Goal: Task Accomplishment & Management: Use online tool/utility

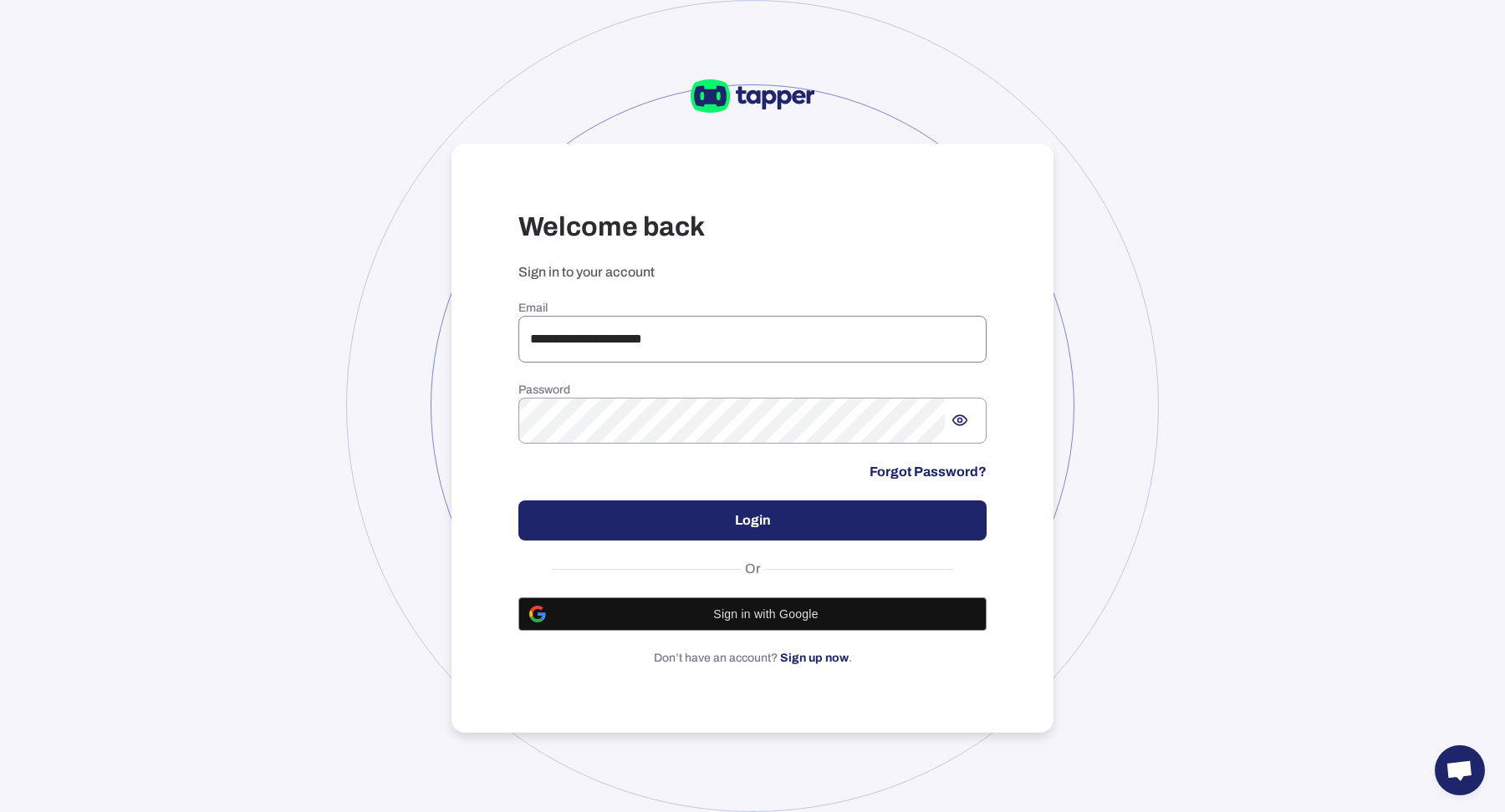
click at [601, 335] on input "**********" at bounding box center [752, 339] width 468 height 47
type input "**********"
click at [672, 518] on button "Login" at bounding box center [752, 520] width 468 height 40
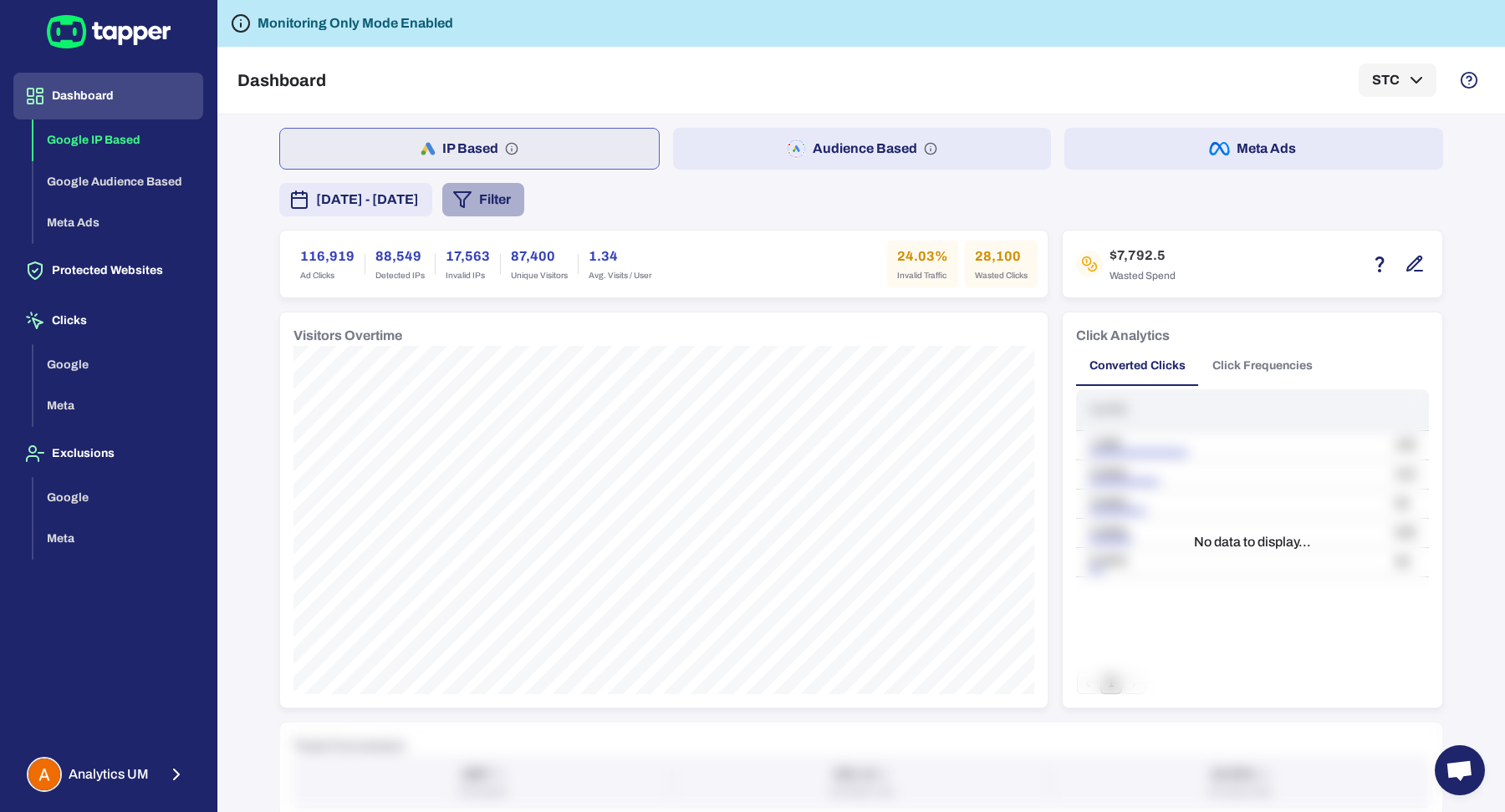
click at [524, 193] on button "Filter" at bounding box center [484, 199] width 82 height 33
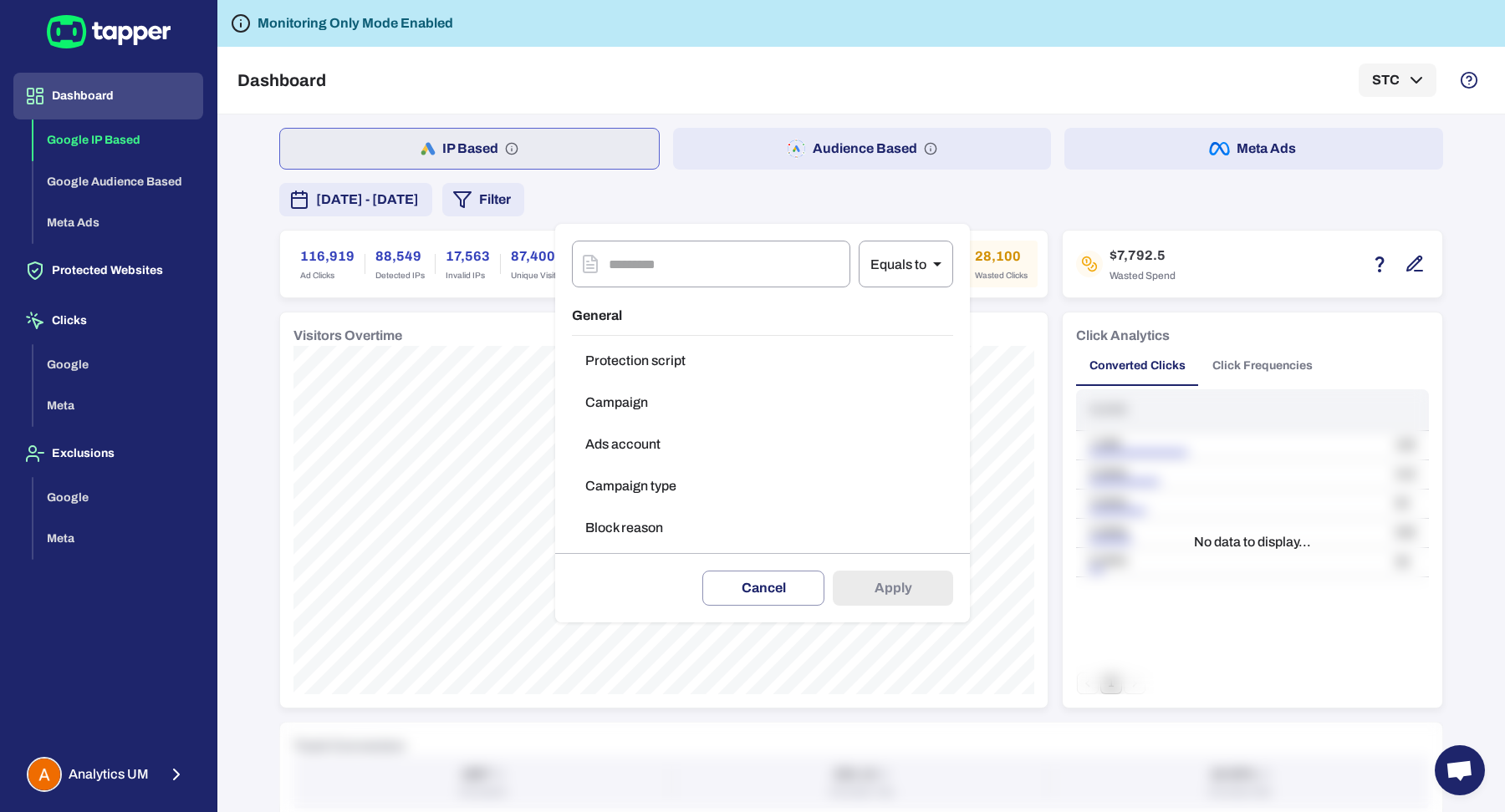
click at [668, 486] on button "Campaign type" at bounding box center [763, 486] width 381 height 33
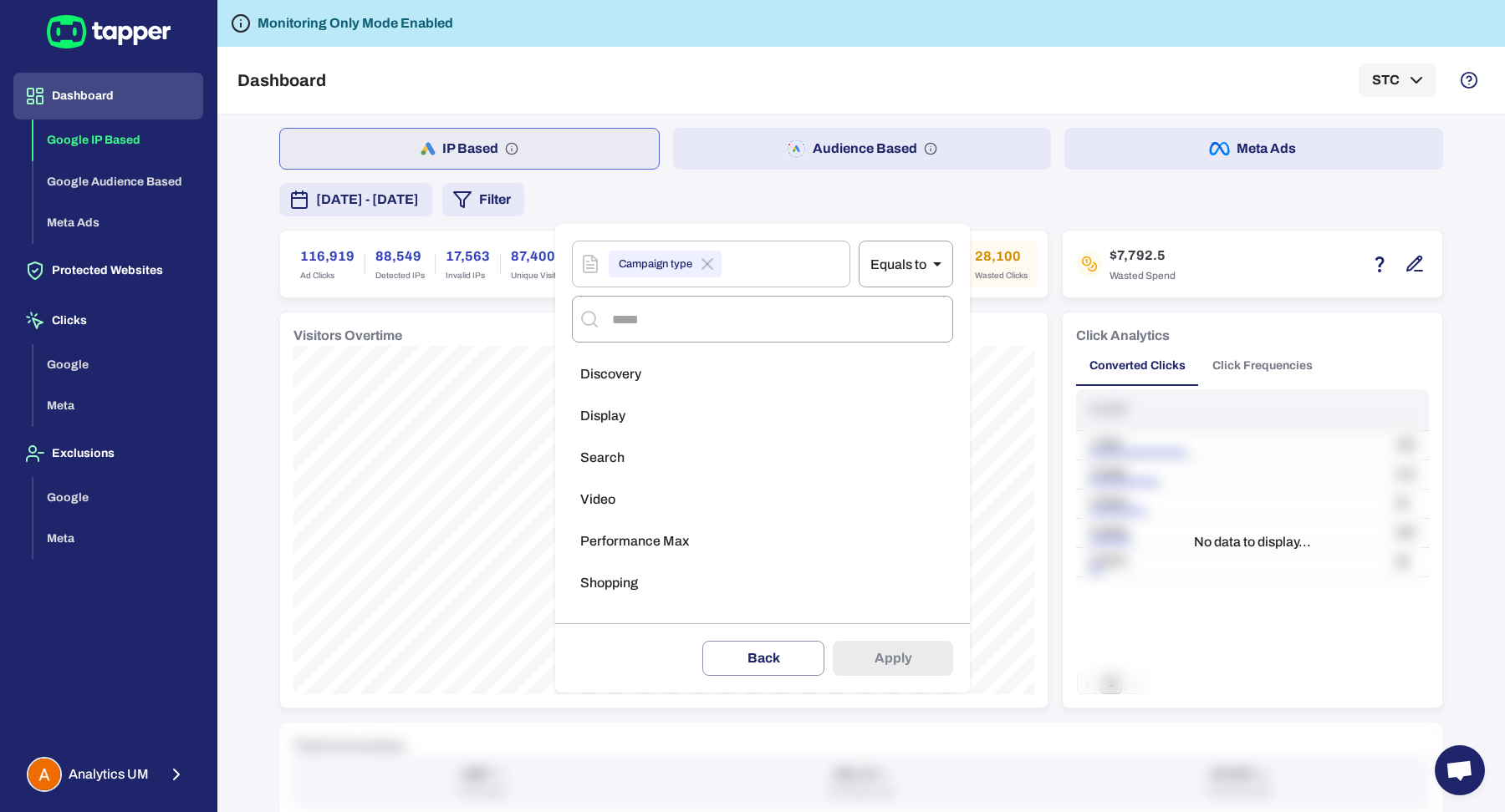
click at [674, 416] on li "Display" at bounding box center [763, 416] width 381 height 33
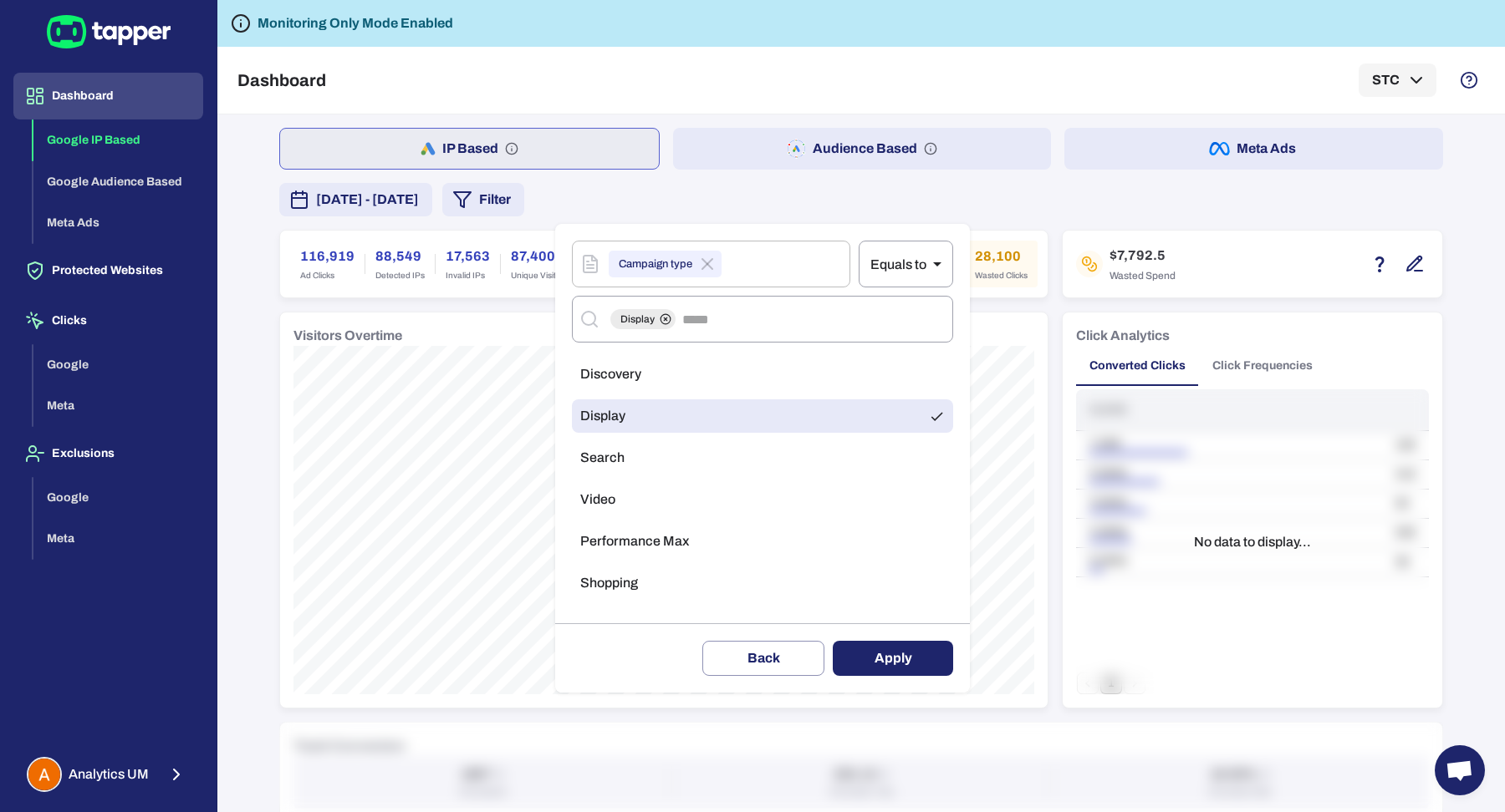
click at [863, 662] on button "Apply" at bounding box center [893, 658] width 121 height 35
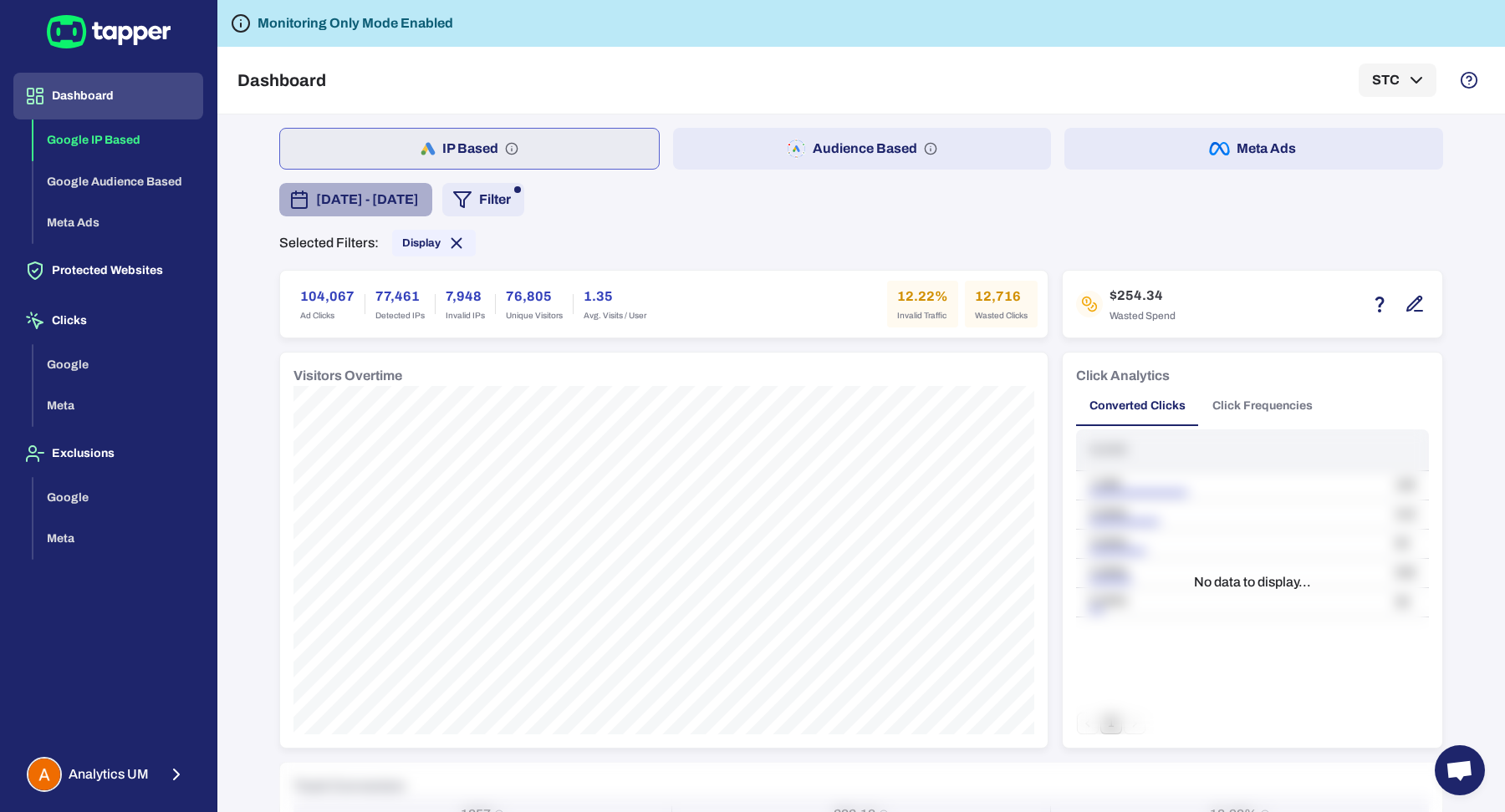
click at [382, 205] on span "[DATE] - [DATE]" at bounding box center [368, 199] width 103 height 20
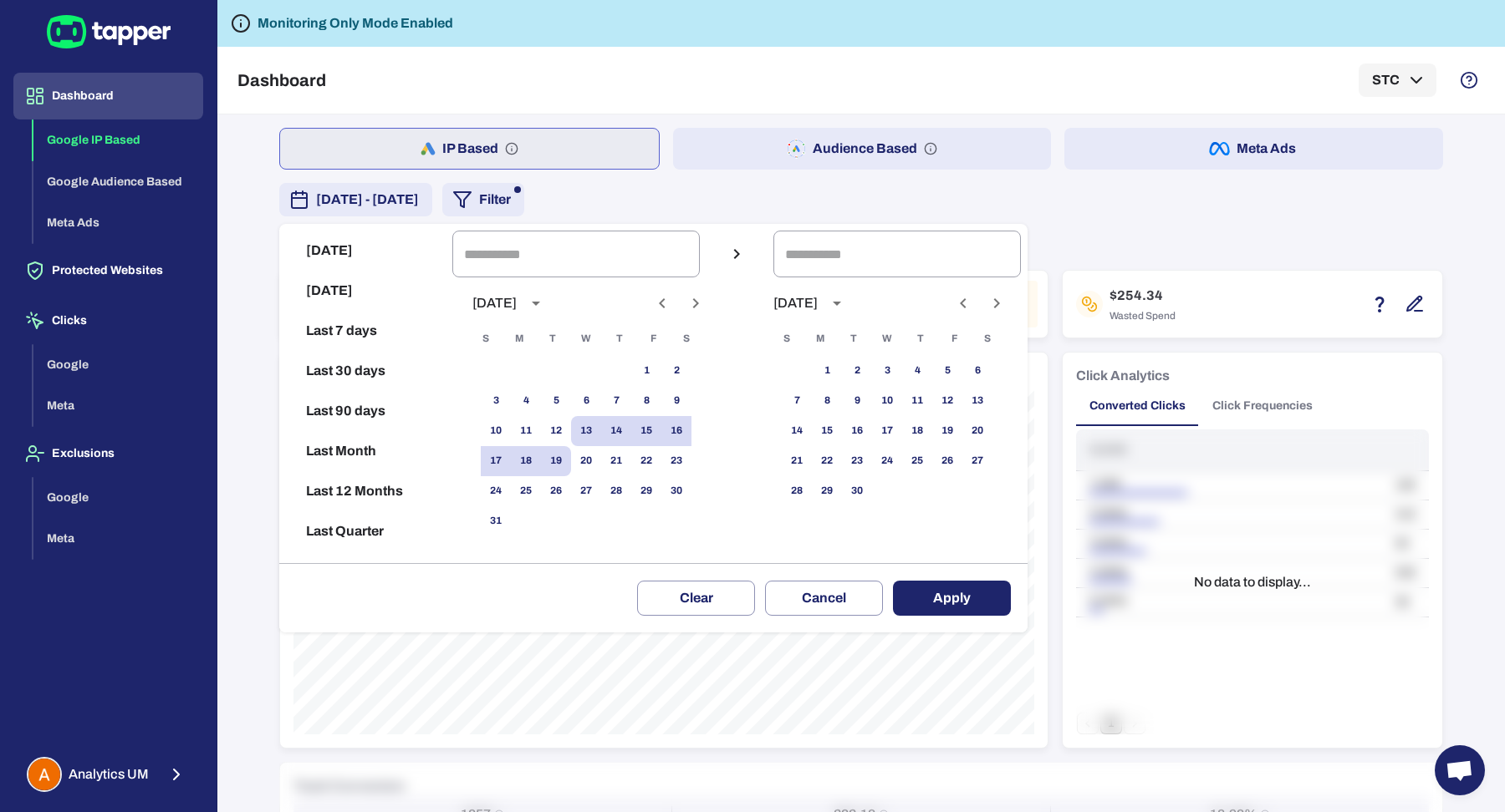
click at [768, 192] on div at bounding box center [752, 406] width 1505 height 812
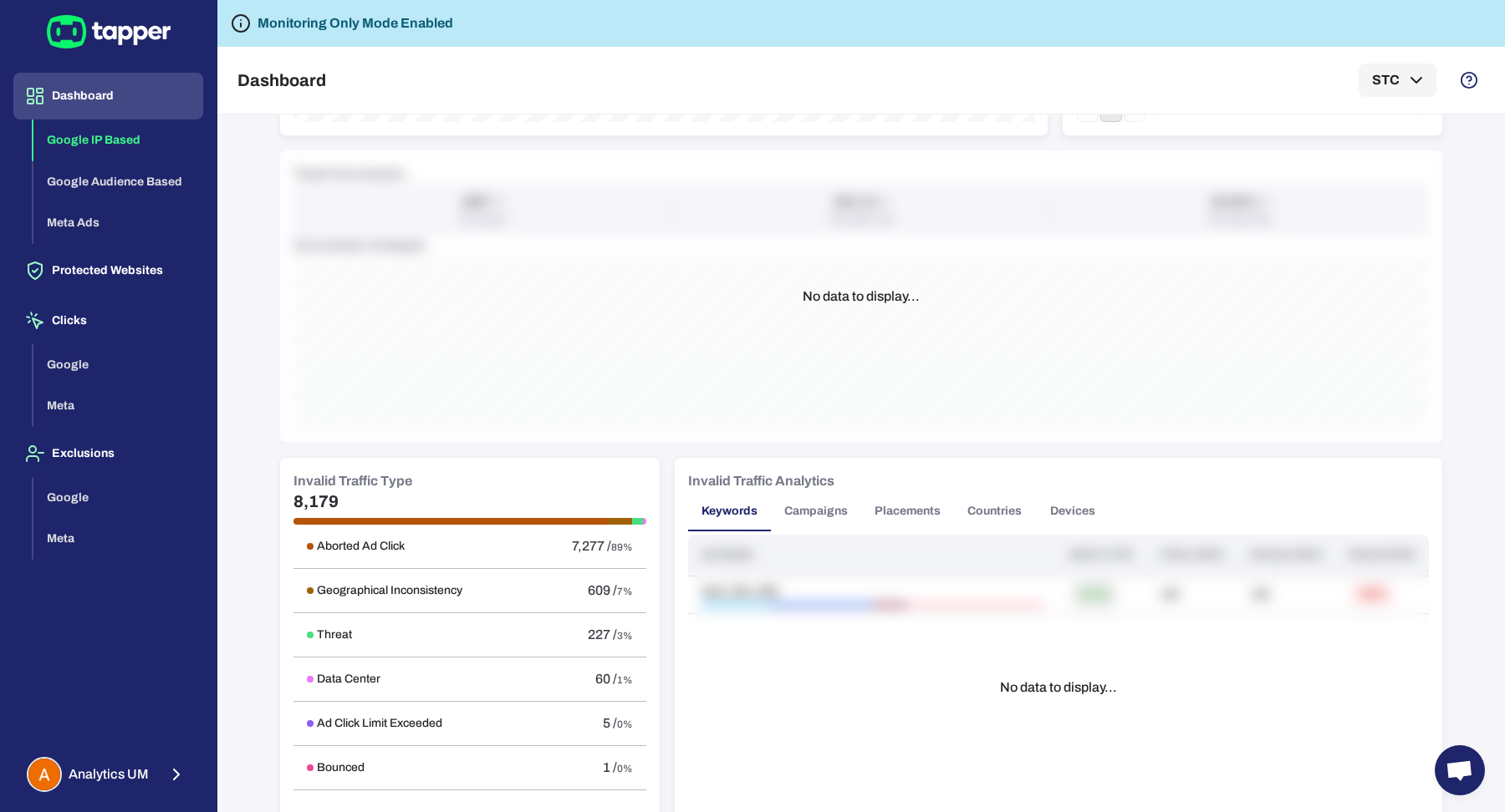
scroll to position [732, 0]
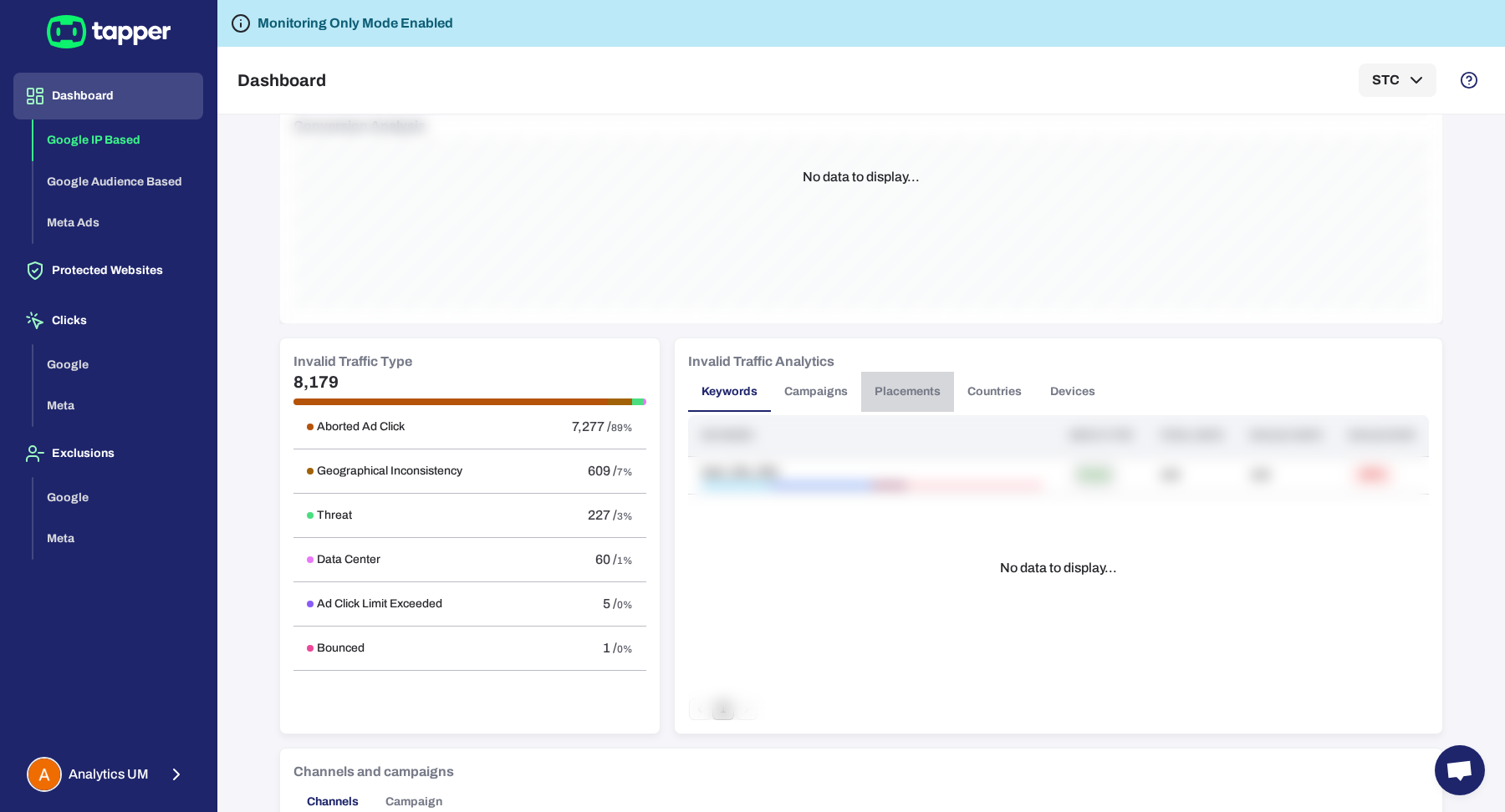
click at [901, 372] on button "Placements" at bounding box center [907, 391] width 92 height 40
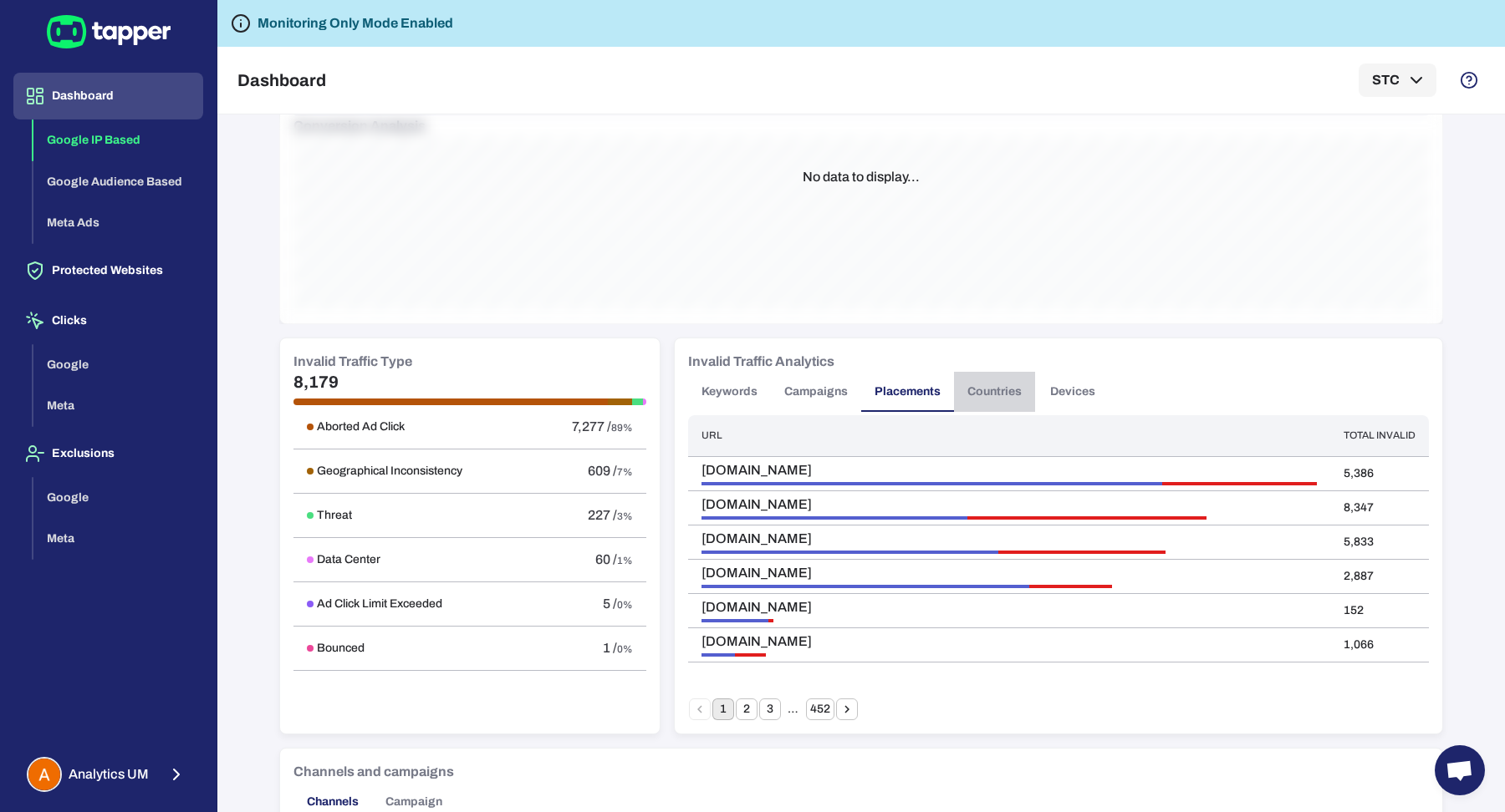
click at [977, 389] on button "Countries" at bounding box center [993, 391] width 81 height 40
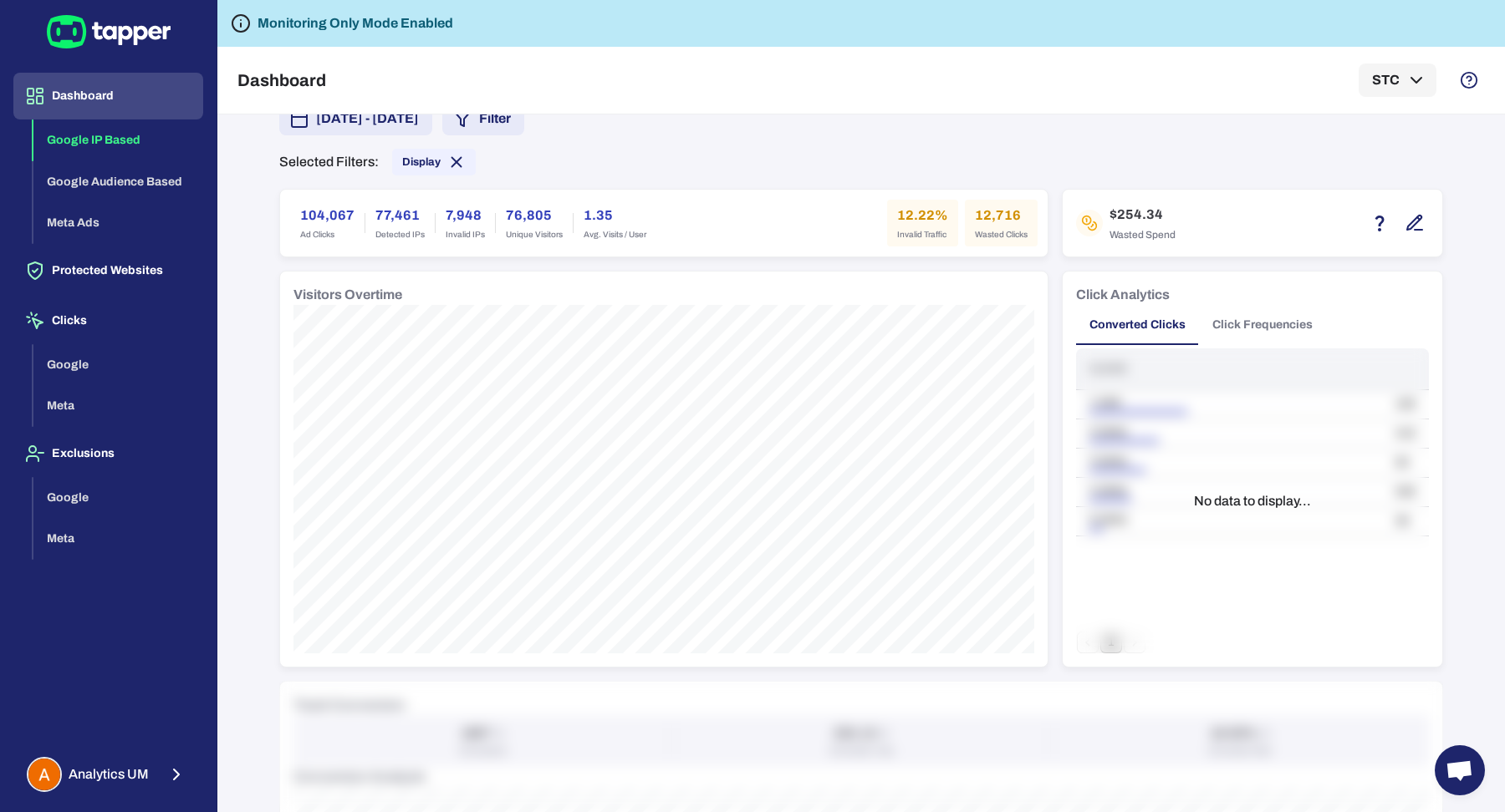
scroll to position [0, 0]
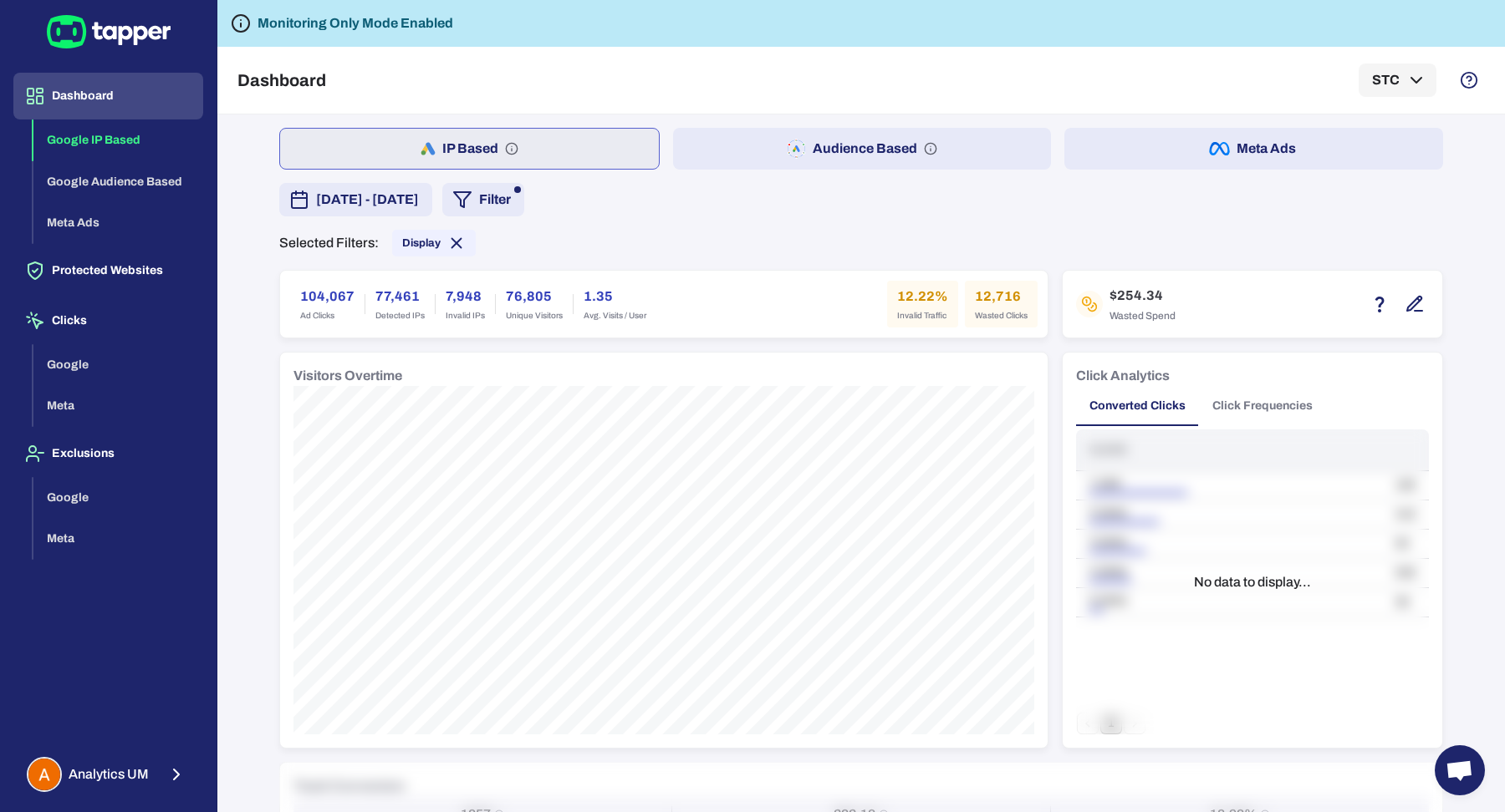
click at [392, 203] on span "[DATE] - [DATE]" at bounding box center [368, 199] width 103 height 20
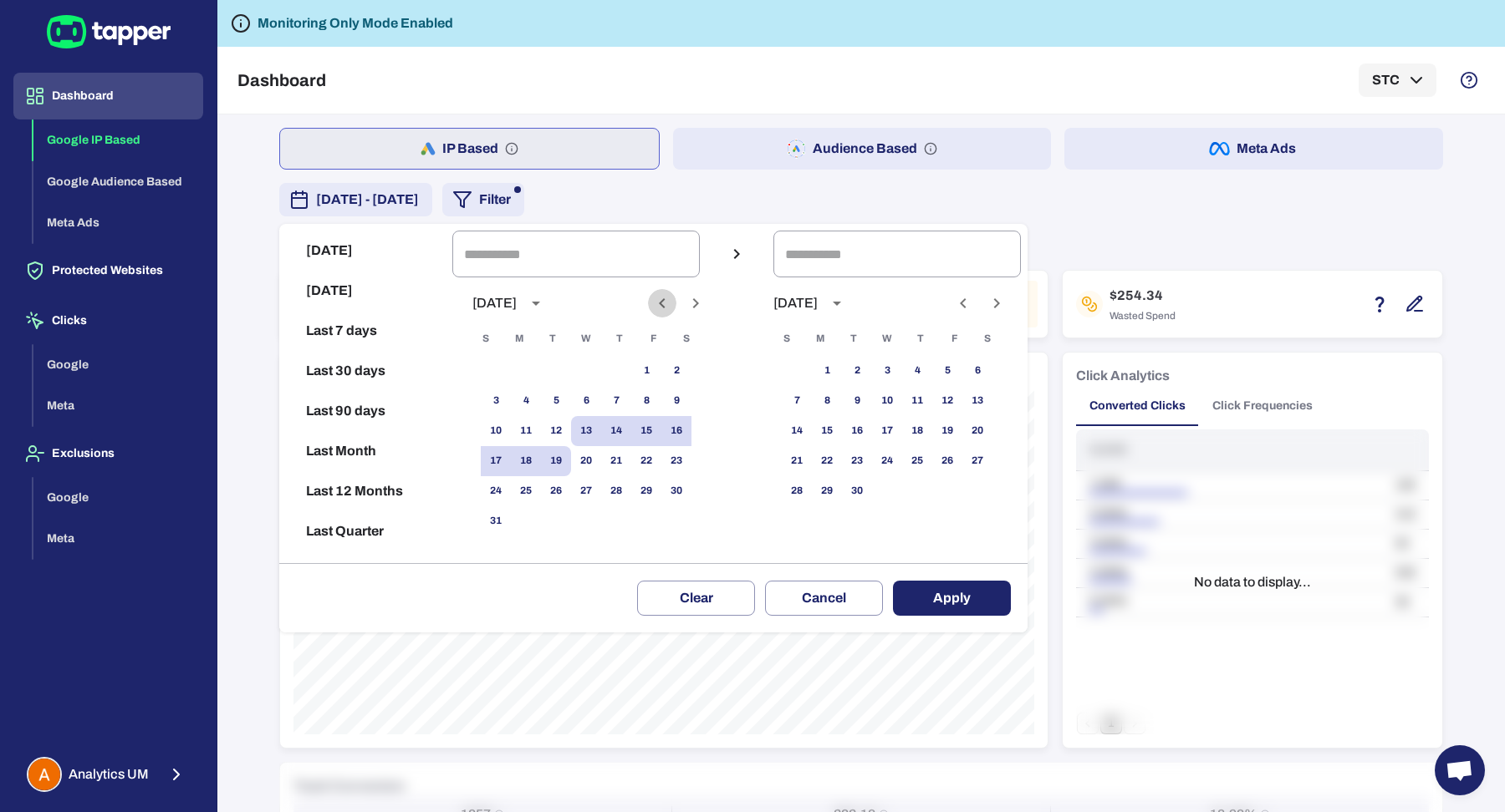
click at [657, 303] on icon "Previous month" at bounding box center [662, 303] width 20 height 20
click at [505, 431] on button "13" at bounding box center [495, 431] width 30 height 30
type input "**********"
click at [623, 503] on button "31" at bounding box center [616, 491] width 30 height 30
type input "**********"
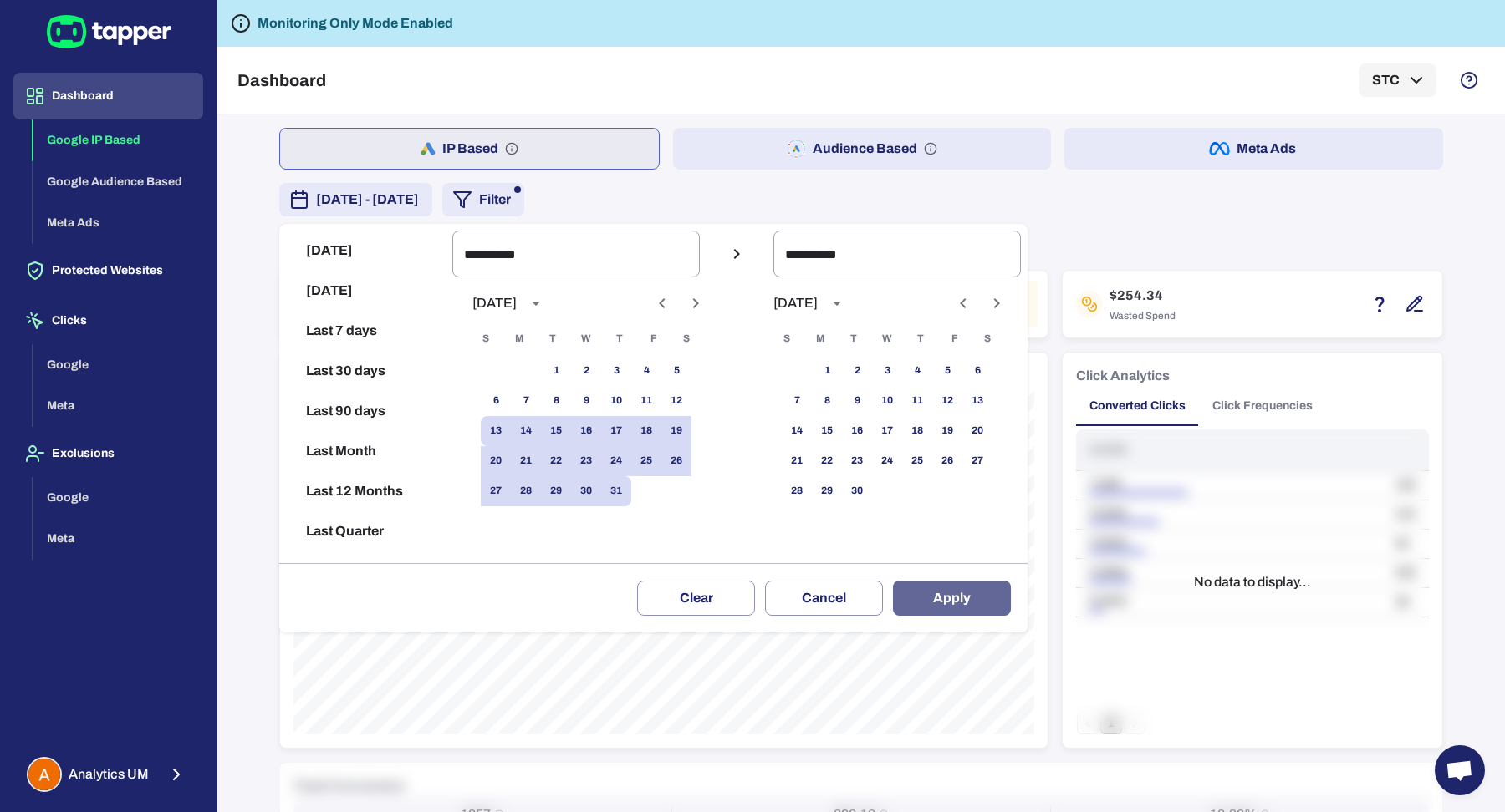
click at [912, 591] on button "Apply" at bounding box center [951, 598] width 118 height 35
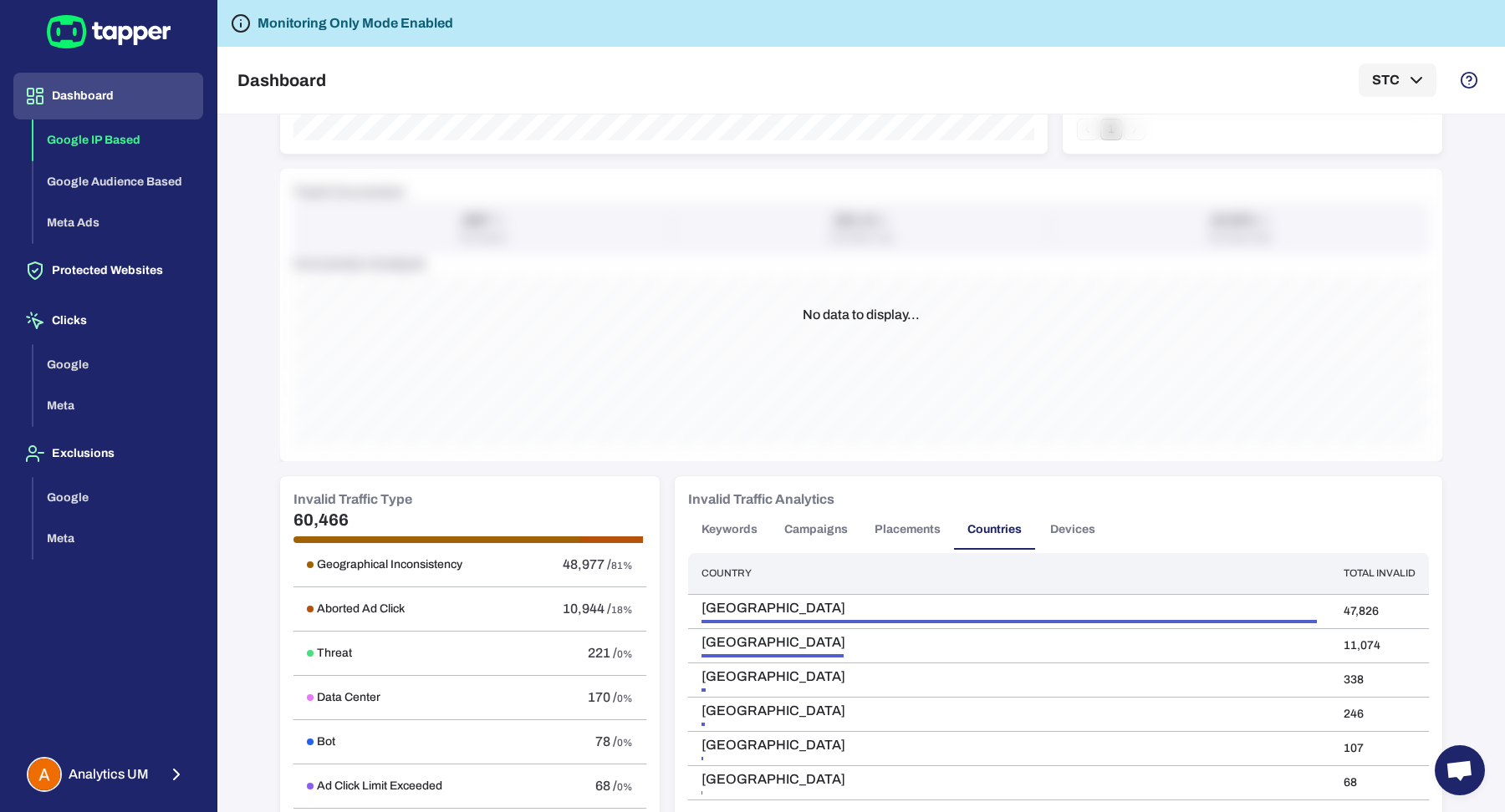
scroll to position [787, 0]
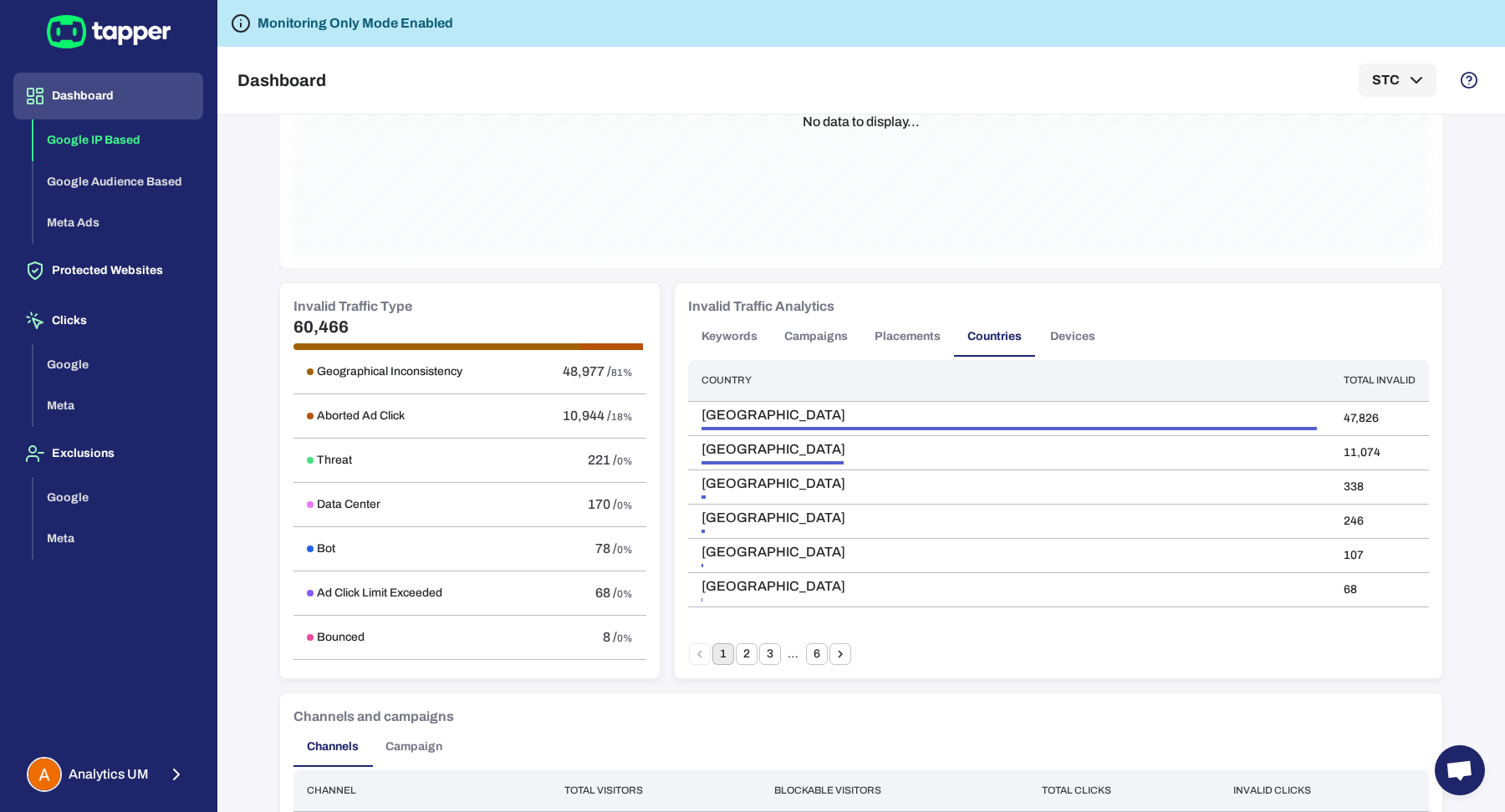
click at [841, 656] on icon "Go to next page" at bounding box center [840, 653] width 15 height 15
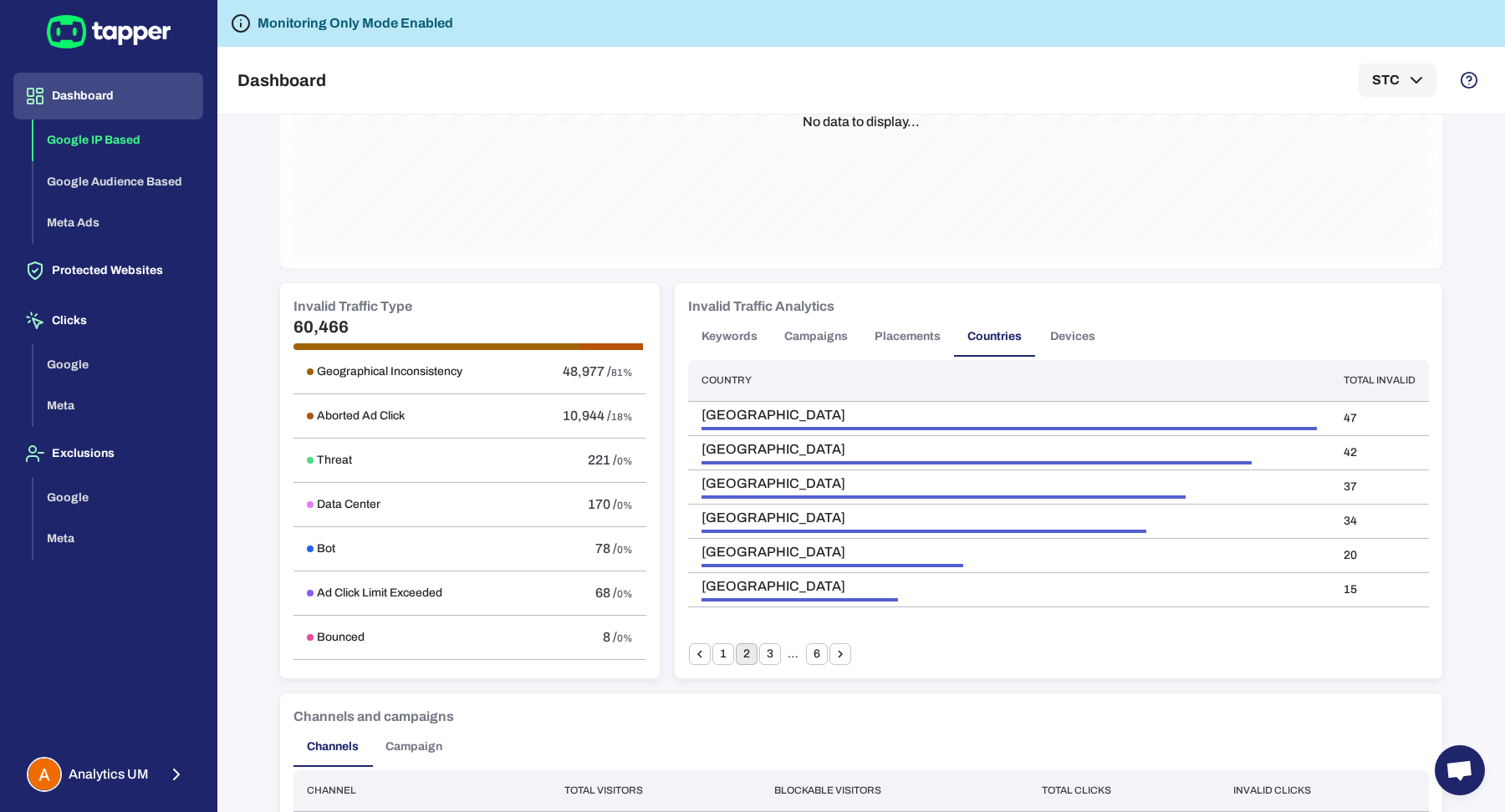
click at [720, 656] on button "1" at bounding box center [723, 654] width 21 height 21
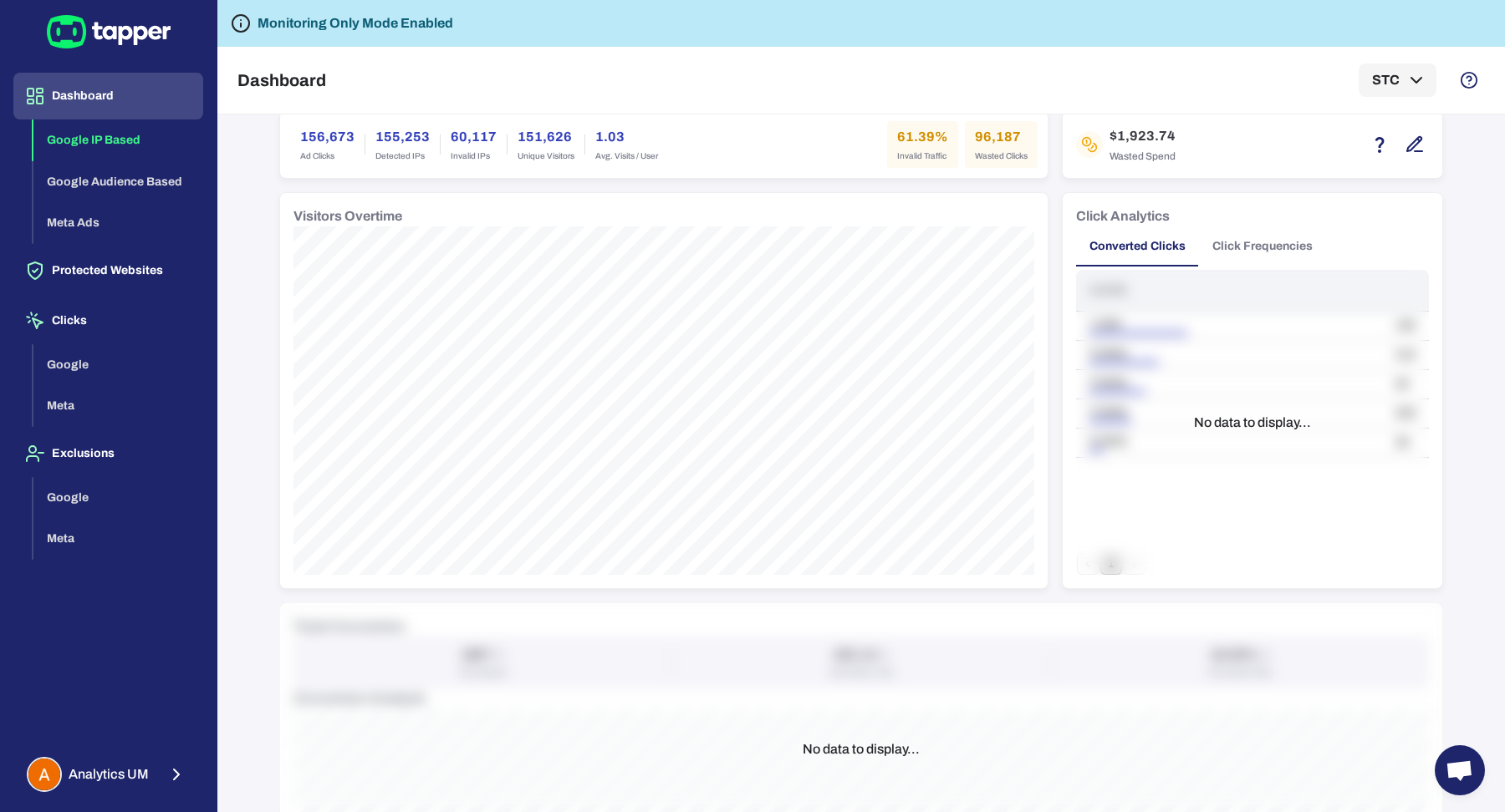
scroll to position [0, 0]
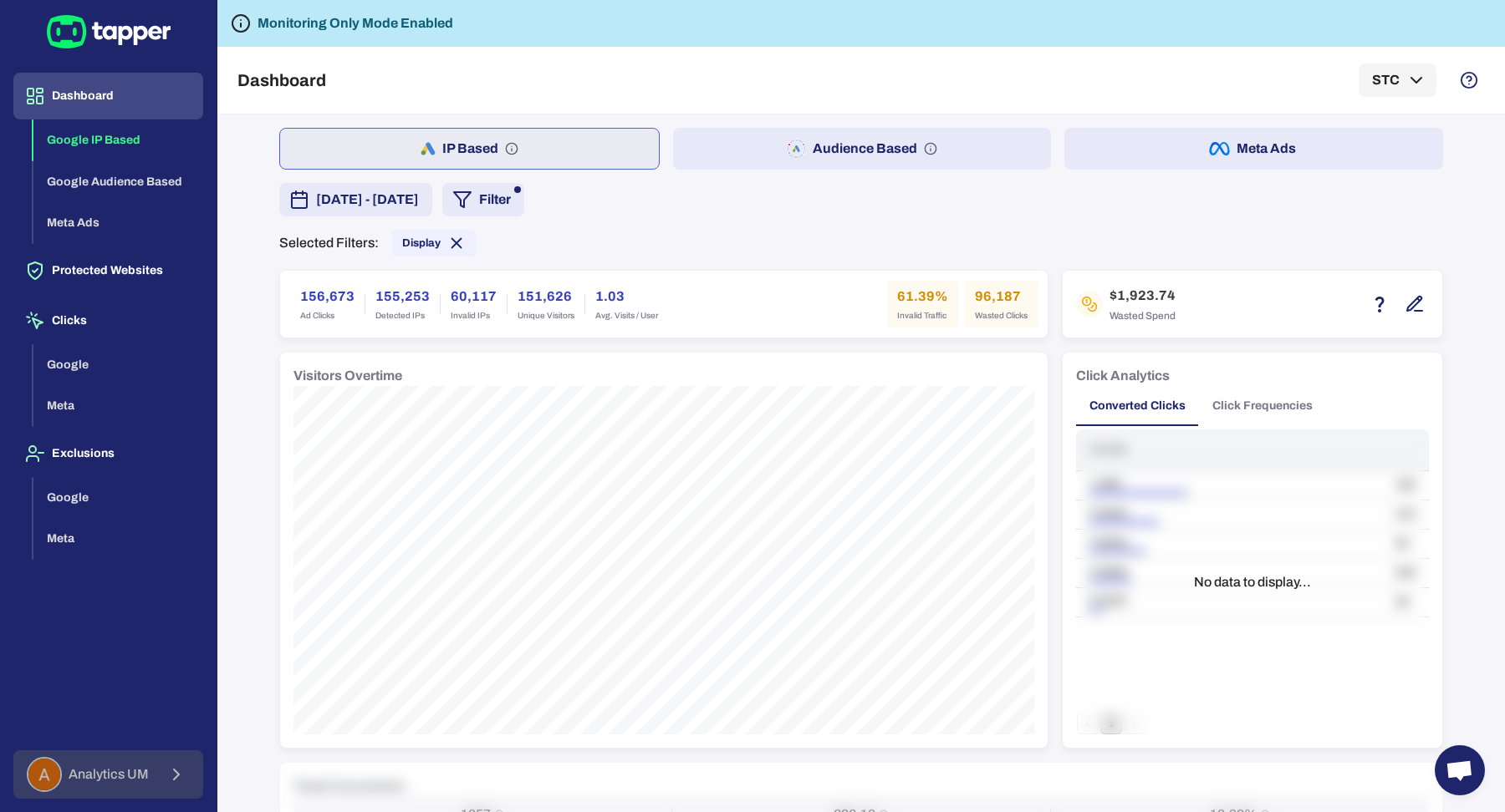
click at [90, 779] on span "Analytics UM" at bounding box center [108, 774] width 80 height 17
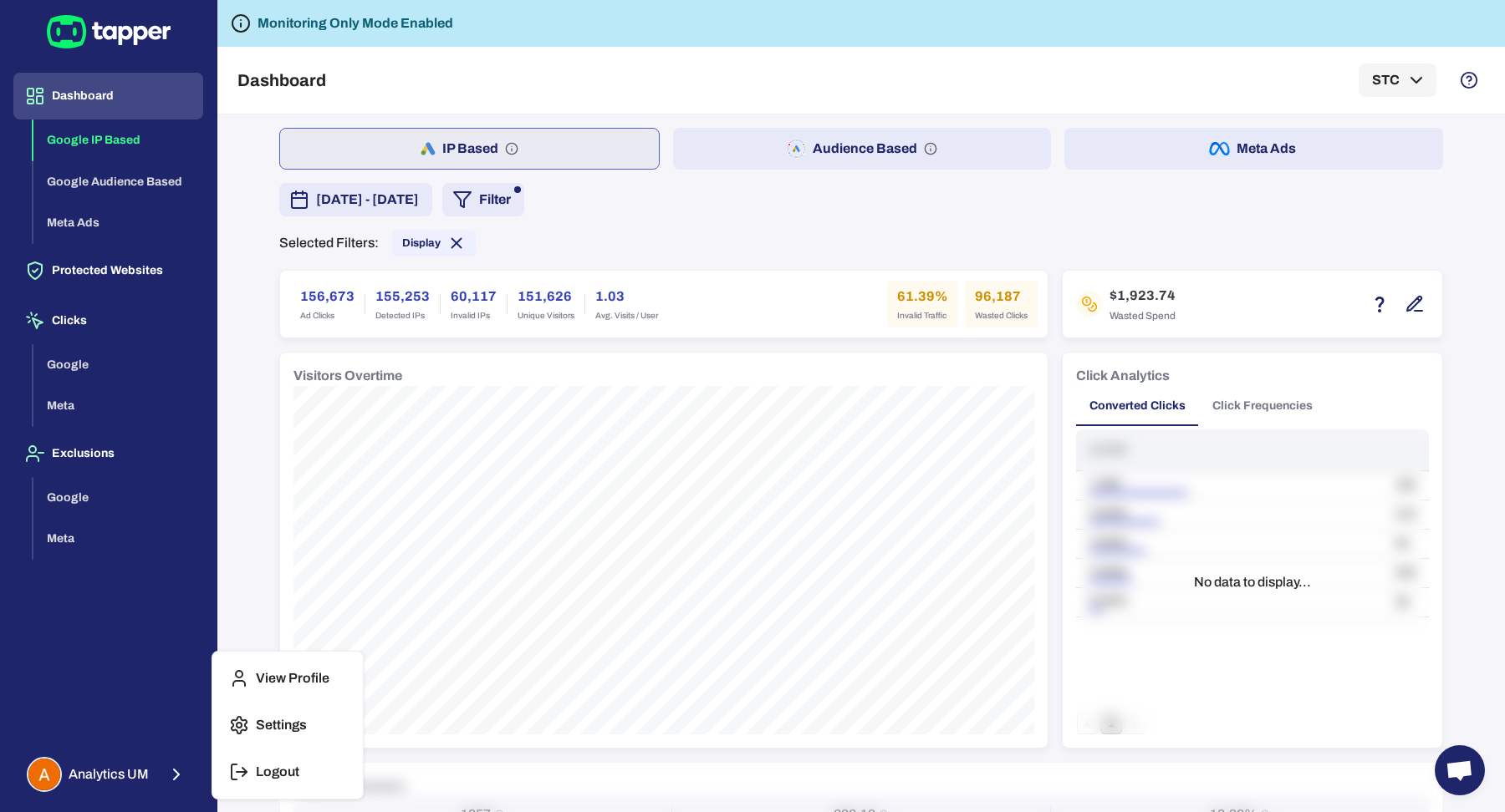
click at [240, 766] on icon "button" at bounding box center [238, 772] width 20 height 20
